Goal: Task Accomplishment & Management: Manage account settings

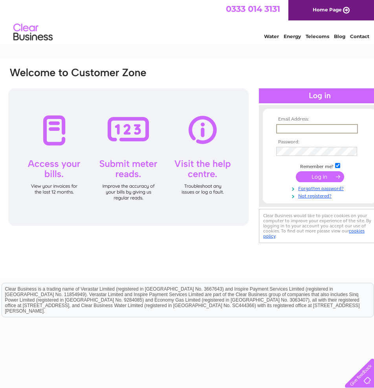
type input "manus@gregor.co.uk"
click at [319, 176] on input "submit" at bounding box center [320, 176] width 48 height 11
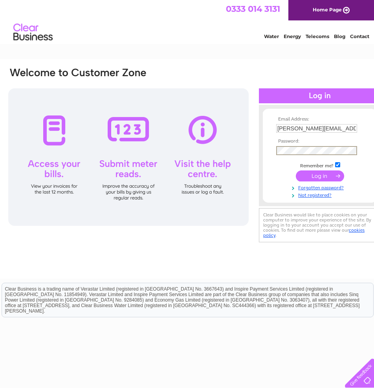
click at [329, 175] on input "submit" at bounding box center [320, 175] width 48 height 11
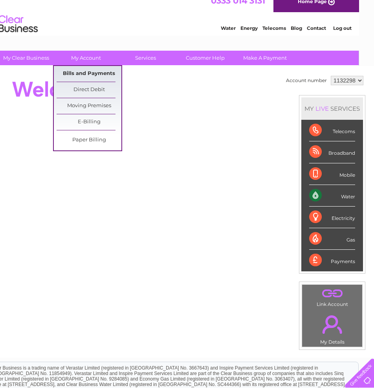
scroll to position [10, 15]
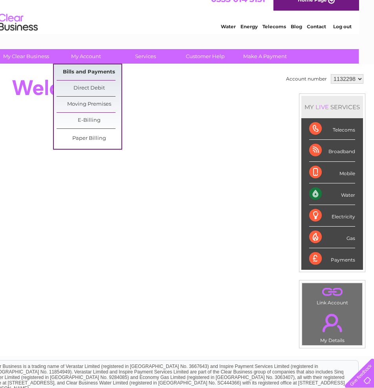
click at [90, 72] on link "Bills and Payments" at bounding box center [89, 72] width 65 height 16
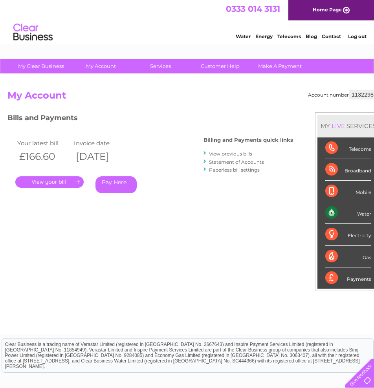
click at [64, 181] on link "." at bounding box center [49, 181] width 68 height 11
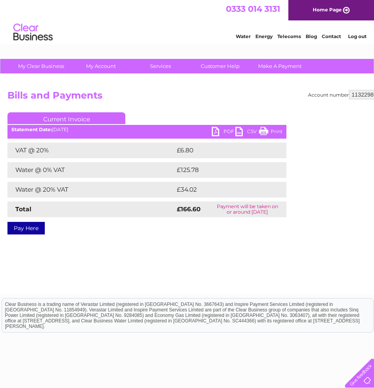
click at [217, 132] on link "PDF" at bounding box center [224, 132] width 24 height 11
